Goal: Information Seeking & Learning: Learn about a topic

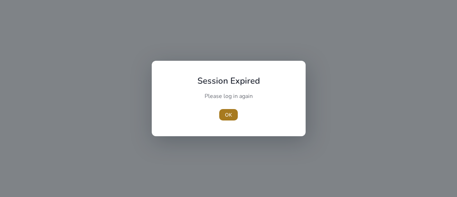
click at [226, 113] on span "OK" at bounding box center [228, 114] width 7 height 7
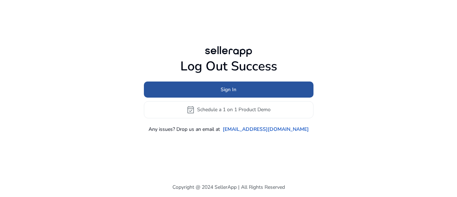
click at [234, 83] on span at bounding box center [228, 89] width 169 height 17
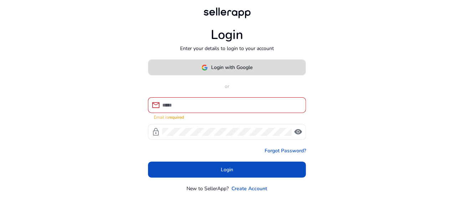
click at [231, 67] on span "Login with Google" at bounding box center [232, 67] width 41 height 7
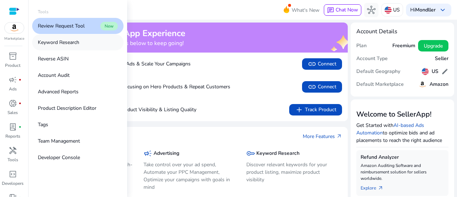
click at [57, 45] on p "Keyword Research" at bounding box center [58, 42] width 41 height 7
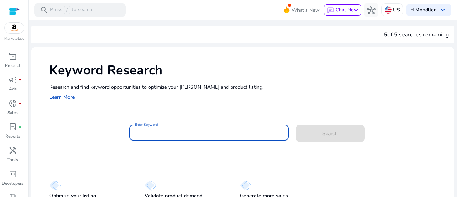
click at [169, 132] on input "Enter Keyword" at bounding box center [209, 132] width 148 height 8
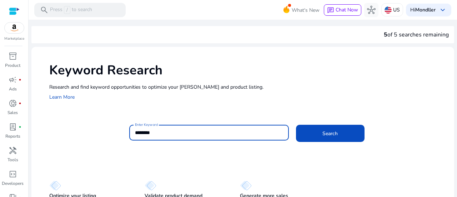
click at [296, 125] on button "Search" at bounding box center [330, 133] width 68 height 17
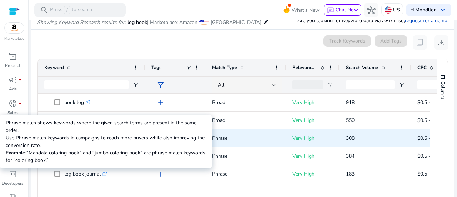
scroll to position [0, 13]
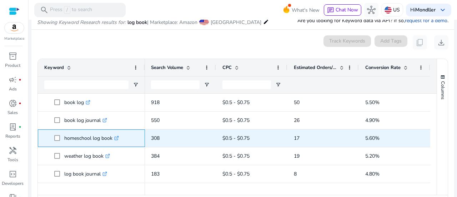
click at [57, 137] on span "homeschool log book .st0{fill:#2c8af8}" at bounding box center [96, 138] width 84 height 15
click at [118, 137] on icon ".st0{fill:#2c8af8}" at bounding box center [116, 138] width 5 height 5
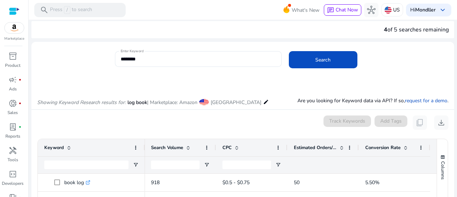
scroll to position [0, 0]
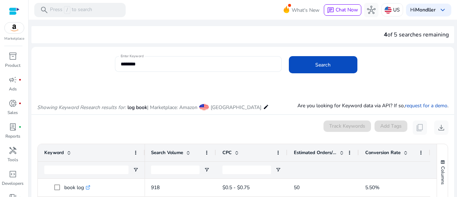
click at [187, 68] on div "********" at bounding box center [198, 64] width 155 height 16
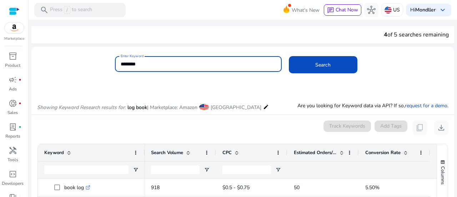
click at [188, 64] on input "********" at bounding box center [198, 64] width 155 height 8
paste input "**********"
type input "**********"
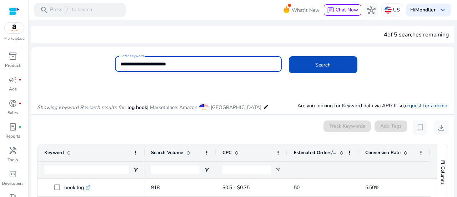
click at [289, 56] on button "Search" at bounding box center [323, 64] width 68 height 17
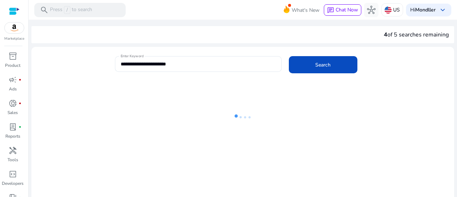
drag, startPoint x: 383, startPoint y: 34, endPoint x: 453, endPoint y: 32, distance: 69.9
click at [453, 32] on mat-sidenav-content "**********" at bounding box center [243, 98] width 428 height 197
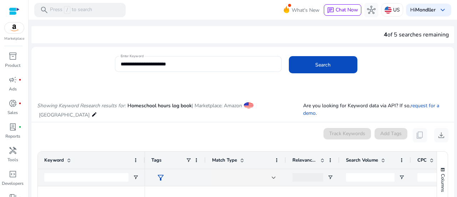
copy div "4 of 5 searches remaining"
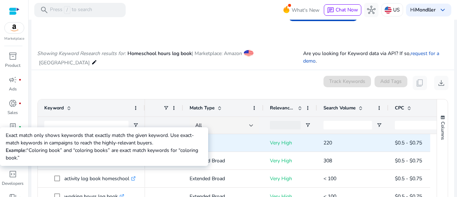
scroll to position [0, 23]
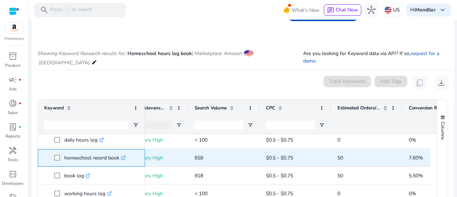
drag, startPoint x: 118, startPoint y: 141, endPoint x: 64, endPoint y: 159, distance: 58.0
click at [64, 159] on span "homeschool record book .st0{fill:#2c8af8}" at bounding box center [96, 157] width 84 height 15
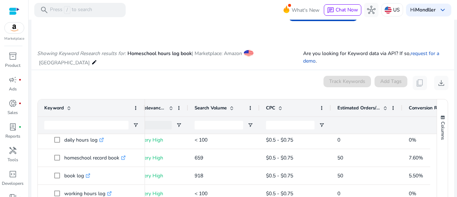
click at [155, 77] on div "0 keyword(s) selected Track Keywords Add Tags content_copy download" at bounding box center [242, 83] width 411 height 14
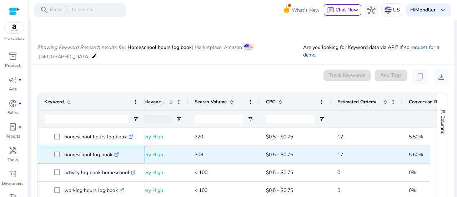
drag, startPoint x: 111, startPoint y: 153, endPoint x: 63, endPoint y: 157, distance: 48.7
click at [63, 157] on span "homeschool log book .st0{fill:#2c8af8}" at bounding box center [96, 154] width 84 height 15
copy span "homeschool log book"
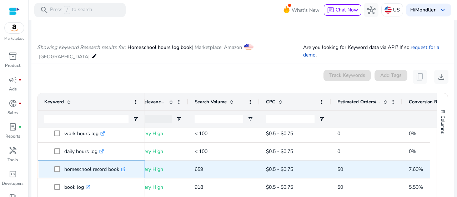
drag, startPoint x: 120, startPoint y: 167, endPoint x: 62, endPoint y: 167, distance: 57.1
click at [62, 167] on span "homeschool record book .st0{fill:#2c8af8}" at bounding box center [96, 169] width 84 height 15
copy span "homeschool record book"
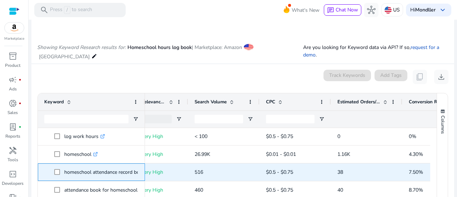
drag, startPoint x: 64, startPoint y: 172, endPoint x: 136, endPoint y: 173, distance: 72.4
click at [136, 173] on span "homeschool attendance record book .st0{fill:#2c8af8}" at bounding box center [96, 171] width 84 height 15
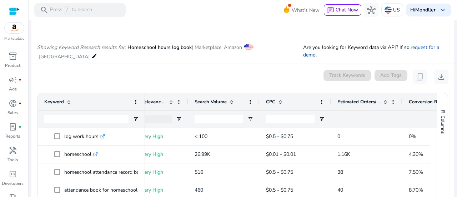
click at [118, 67] on mat-card "0 keyword(s) selected Track Keywords Add Tags content_copy download Press SPACE…" at bounding box center [242, 160] width 422 height 192
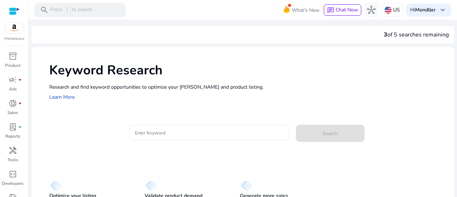
click at [159, 134] on input "Enter Keyword" at bounding box center [209, 132] width 148 height 8
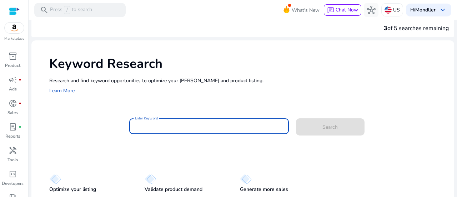
click at [159, 128] on input "Enter Keyword" at bounding box center [209, 126] width 148 height 8
paste input "**********"
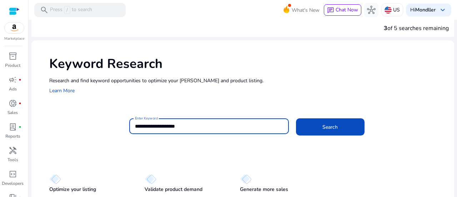
drag, startPoint x: 195, startPoint y: 128, endPoint x: 162, endPoint y: 128, distance: 33.2
click at [162, 128] on input "**********" at bounding box center [209, 126] width 148 height 8
type input "**********"
click at [296, 118] on button "Search" at bounding box center [330, 126] width 68 height 17
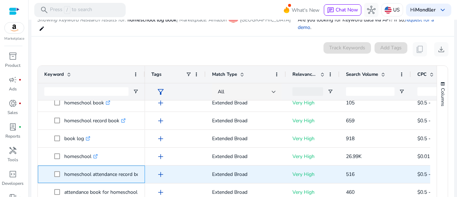
click at [96, 167] on p "homeschool attendance record book .st0{fill:#2c8af8}" at bounding box center [107, 174] width 87 height 15
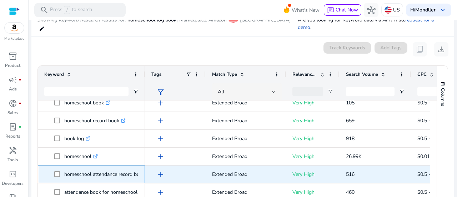
click at [96, 167] on p "homeschool attendance record book .st0{fill:#2c8af8}" at bounding box center [107, 174] width 87 height 15
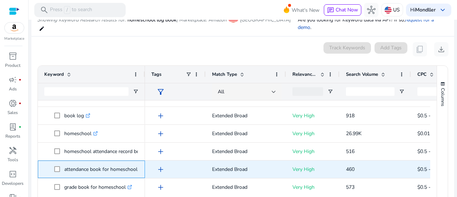
drag, startPoint x: 64, startPoint y: 162, endPoint x: 144, endPoint y: 162, distance: 80.6
click at [144, 162] on div "attendance book for homeschool .st0{fill:#2c8af8}" at bounding box center [91, 168] width 107 height 17
copy span "attendance book for homeschool .st0{fill:#2c8af8}"
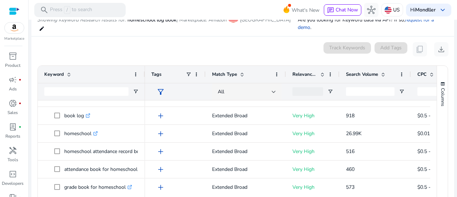
click at [34, 73] on ag-grid-angular "Press SPACE to select this row. Drag here to set row groups Drag here to set co…" at bounding box center [243, 142] width 422 height 161
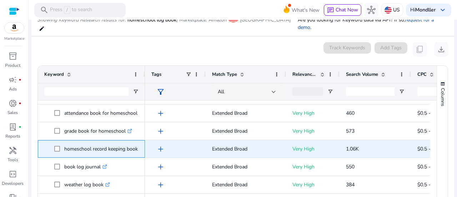
drag, startPoint x: 63, startPoint y: 141, endPoint x: 140, endPoint y: 142, distance: 77.1
click at [140, 142] on div "homeschool record keeping book .st0{fill:#2c8af8}" at bounding box center [91, 148] width 107 height 17
copy span "homeschool record keeping book .st0{fill:#2c8af8}"
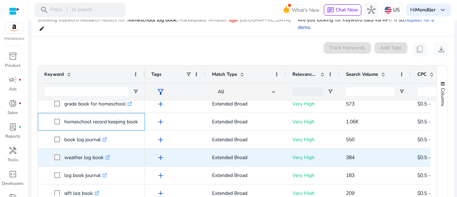
scroll to position [167, 0]
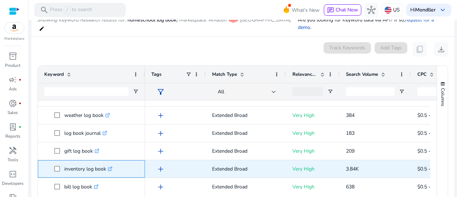
click at [106, 161] on p "inventory log book .st0{fill:#2c8af8}" at bounding box center [88, 168] width 48 height 15
click at [111, 166] on icon ".st0{fill:#2c8af8}" at bounding box center [110, 168] width 5 height 5
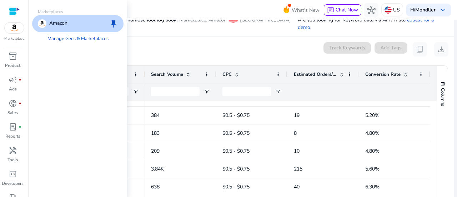
click at [14, 26] on img at bounding box center [14, 27] width 19 height 11
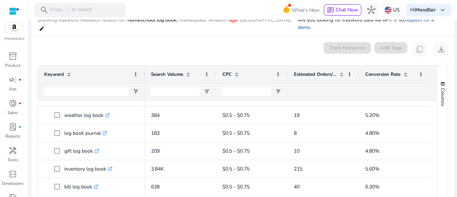
click at [143, 42] on div "0 keyword(s) selected Track Keywords Add Tags content_copy download" at bounding box center [242, 49] width 411 height 14
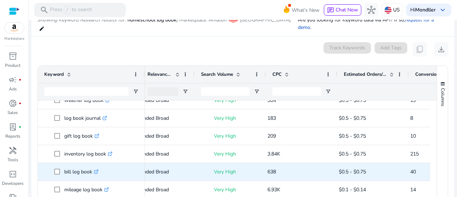
scroll to position [0, 78]
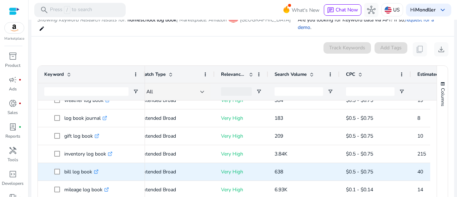
click at [96, 169] on icon ".st0{fill:#2c8af8}" at bounding box center [96, 171] width 5 height 5
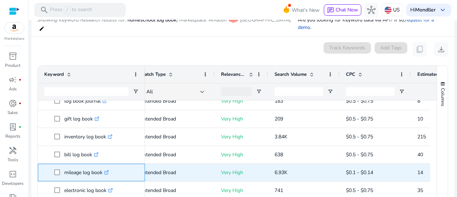
click at [108, 170] on icon ".st0{fill:#2c8af8}" at bounding box center [106, 172] width 5 height 5
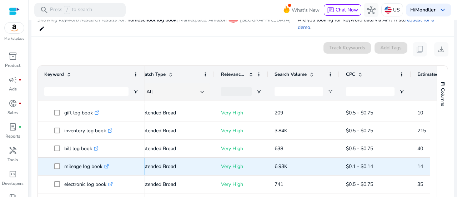
scroll to position [246, 0]
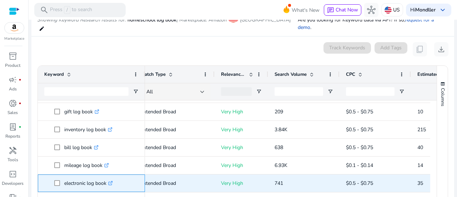
click at [59, 176] on span "electronic log book .st0{fill:#2c8af8}" at bounding box center [96, 183] width 84 height 15
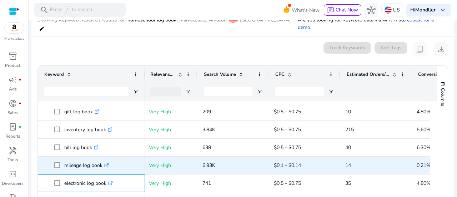
scroll to position [0, 143]
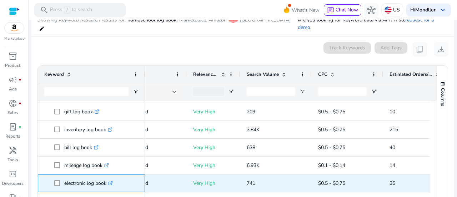
click at [112, 181] on icon ".st0{fill:#2c8af8}" at bounding box center [110, 183] width 5 height 5
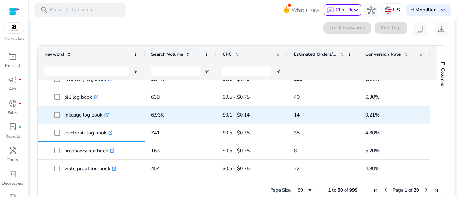
scroll to position [278, 0]
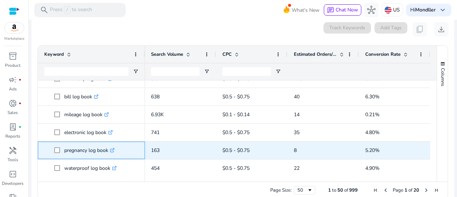
click at [111, 148] on icon at bounding box center [112, 150] width 4 height 4
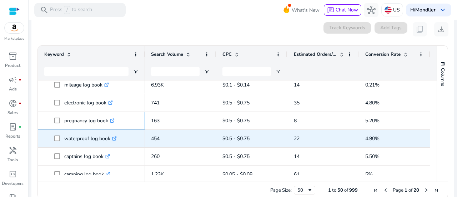
scroll to position [310, 0]
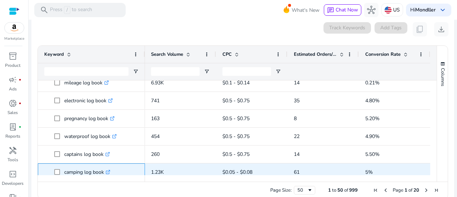
click at [108, 169] on icon ".st0{fill:#2c8af8}" at bounding box center [108, 171] width 5 height 5
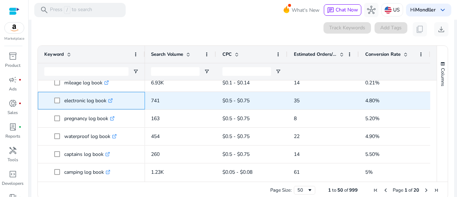
click at [110, 99] on icon at bounding box center [110, 101] width 4 height 4
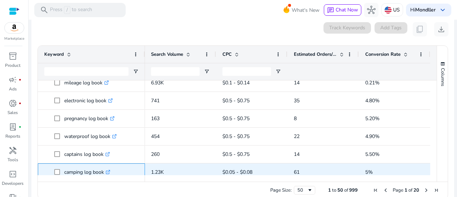
click at [109, 169] on icon at bounding box center [108, 170] width 2 height 2
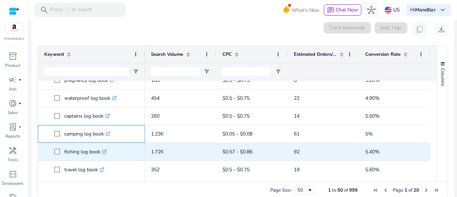
scroll to position [352, 0]
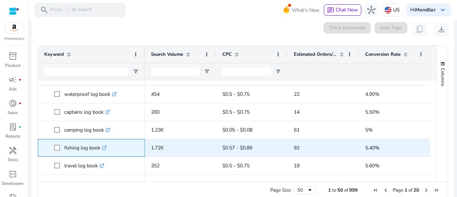
click at [104, 145] on icon ".st0{fill:#2c8af8}" at bounding box center [104, 147] width 5 height 5
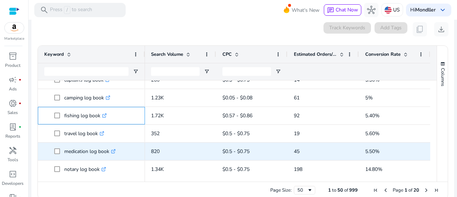
scroll to position [385, 0]
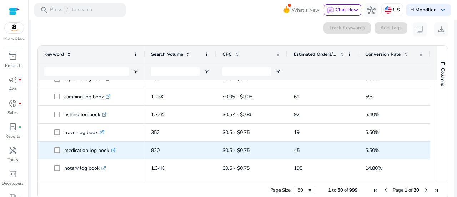
click at [113, 148] on icon ".st0{fill:#2c8af8}" at bounding box center [113, 150] width 5 height 5
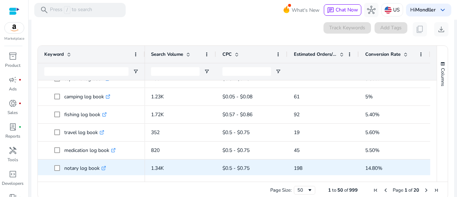
click at [104, 166] on icon ".st0{fill:#2c8af8}" at bounding box center [103, 168] width 5 height 5
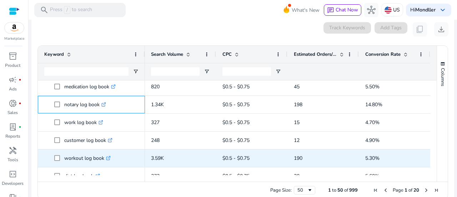
scroll to position [450, 0]
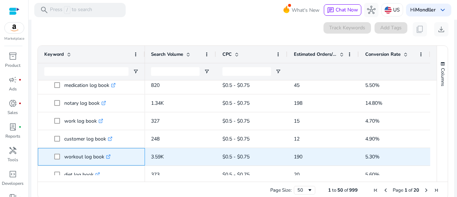
click at [107, 155] on icon at bounding box center [108, 157] width 4 height 4
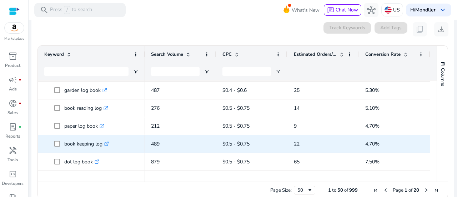
scroll to position [608, 0]
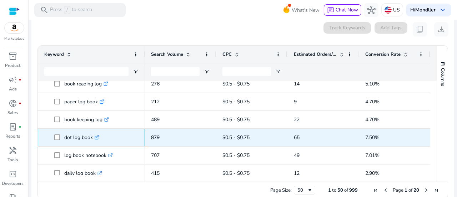
click at [95, 134] on link ".st0{fill:#2c8af8}" at bounding box center [96, 137] width 6 height 7
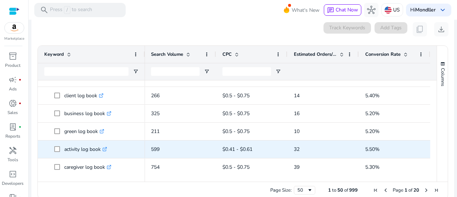
scroll to position [745, 0]
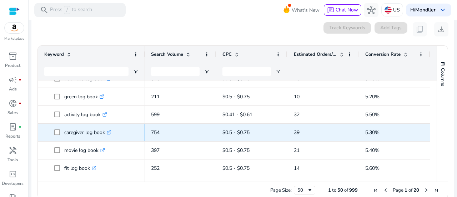
click at [111, 130] on icon ".st0{fill:#2c8af8}" at bounding box center [109, 132] width 5 height 5
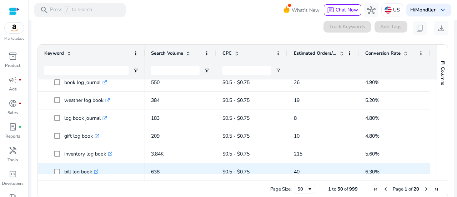
scroll to position [225, 0]
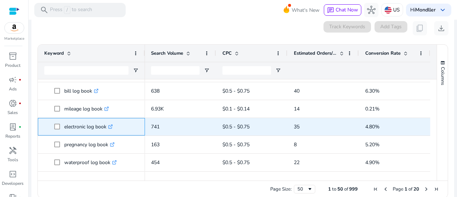
drag, startPoint x: 106, startPoint y: 119, endPoint x: 64, endPoint y: 115, distance: 42.3
click at [64, 119] on p "electronic log book .st0{fill:#2c8af8}" at bounding box center [88, 126] width 49 height 15
copy p "electronic log book"
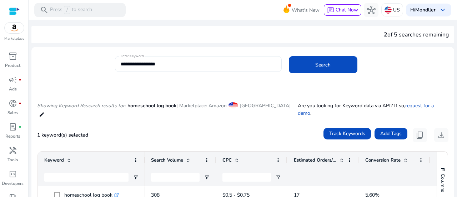
click at [164, 63] on input "**********" at bounding box center [198, 64] width 155 height 8
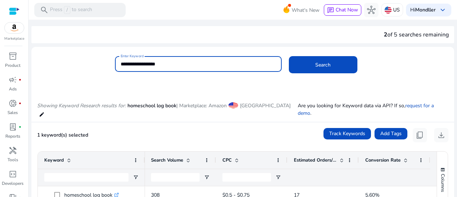
click at [164, 63] on input "**********" at bounding box center [198, 64] width 155 height 8
paste input
type input "**********"
click at [289, 56] on button "Search" at bounding box center [323, 64] width 68 height 17
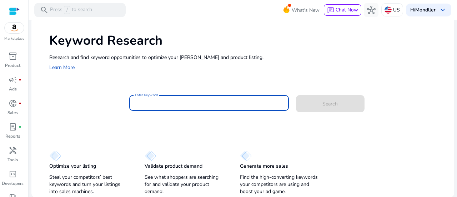
click at [151, 102] on input "Enter Keyword" at bounding box center [209, 103] width 148 height 8
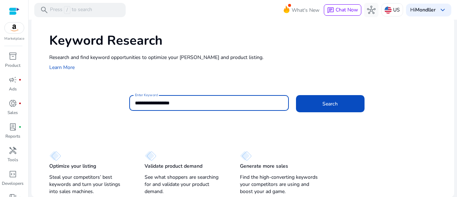
type input "**********"
click at [296, 95] on button "Search" at bounding box center [330, 103] width 68 height 17
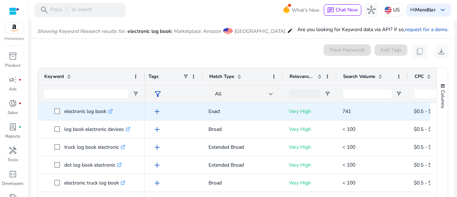
scroll to position [0, 4]
click at [156, 111] on span "add" at bounding box center [157, 111] width 9 height 9
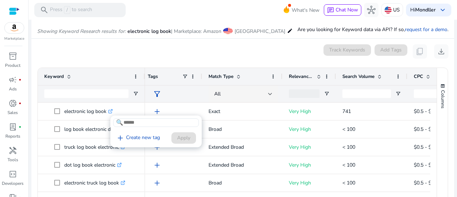
click at [219, 63] on div at bounding box center [228, 98] width 457 height 197
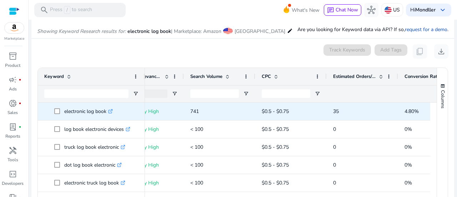
scroll to position [0, 153]
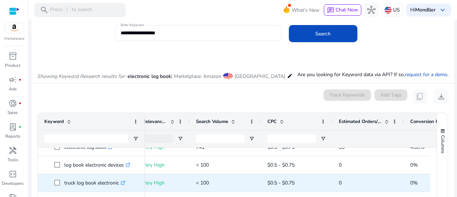
scroll to position [10, 0]
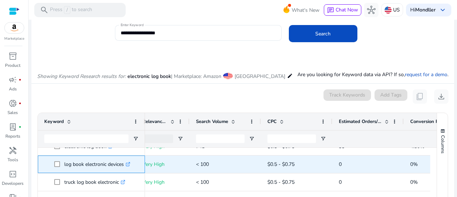
click at [128, 165] on icon ".st0{fill:#2c8af8}" at bounding box center [128, 164] width 5 height 5
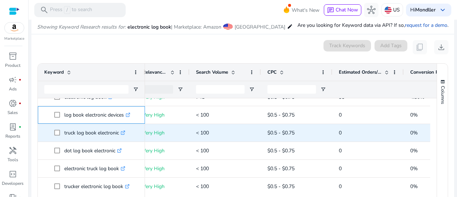
scroll to position [0, 0]
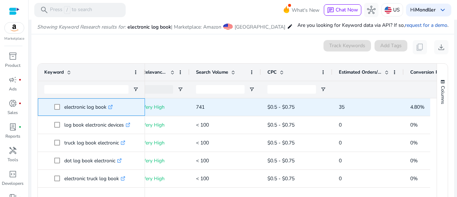
click at [108, 108] on link ".st0{fill:#2c8af8}" at bounding box center [109, 106] width 6 height 7
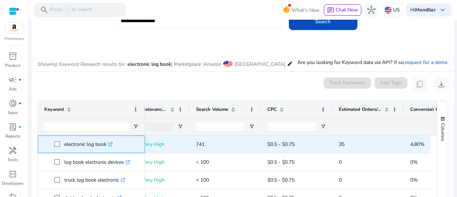
scroll to position [42, 0]
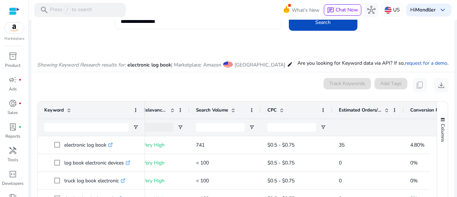
click at [171, 23] on input "**********" at bounding box center [198, 21] width 155 height 8
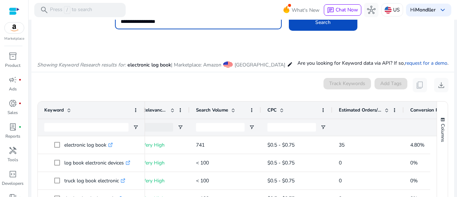
click at [171, 23] on input "**********" at bounding box center [198, 21] width 155 height 8
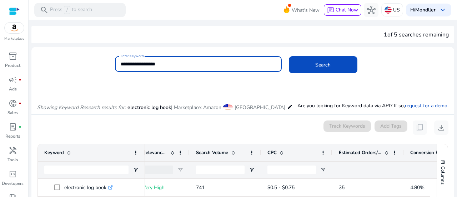
paste input "**********"
type input "**********"
click at [289, 56] on button "Search" at bounding box center [323, 64] width 68 height 17
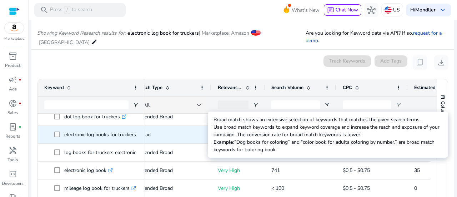
scroll to position [0, 111]
